Goal: Register for event/course

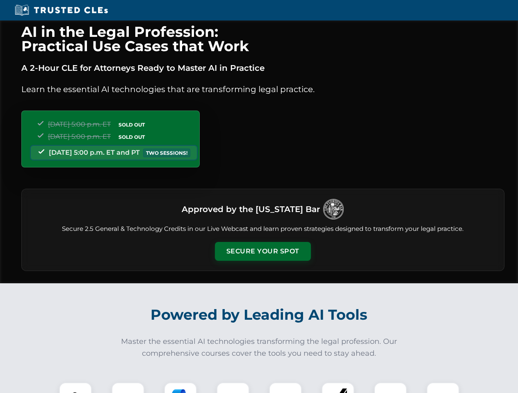
click at [262, 252] on button "Secure Your Spot" at bounding box center [263, 251] width 96 height 19
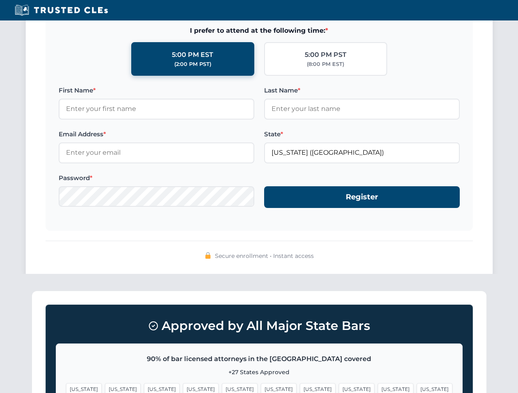
click at [183, 388] on span "[US_STATE]" at bounding box center [201, 390] width 36 height 12
click at [261, 388] on span "[US_STATE]" at bounding box center [279, 390] width 36 height 12
click at [300, 388] on span "[US_STATE]" at bounding box center [318, 390] width 36 height 12
click at [377, 388] on span "[US_STATE]" at bounding box center [395, 390] width 36 height 12
